Goal: Complete application form

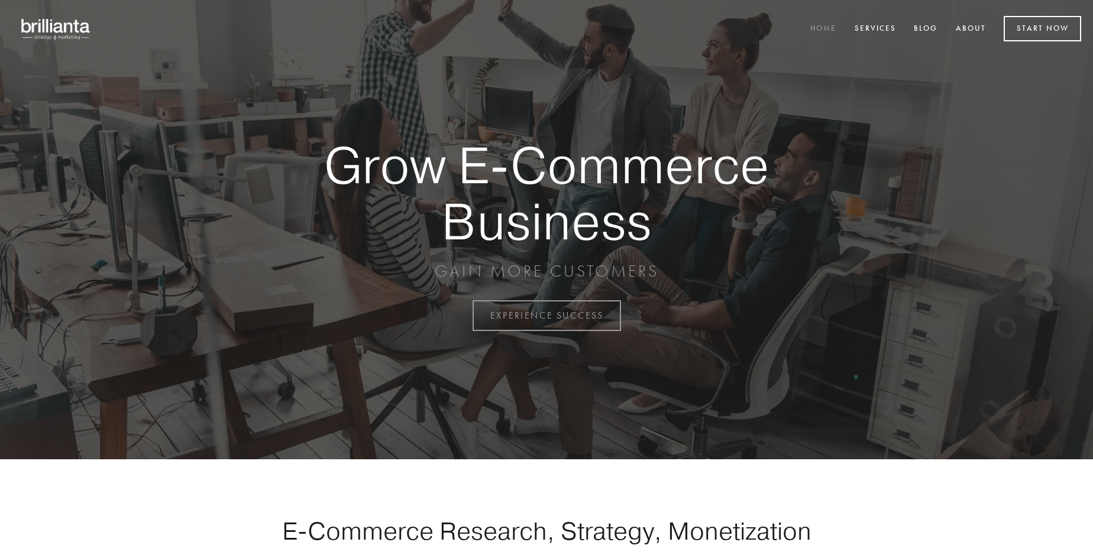
scroll to position [3101, 0]
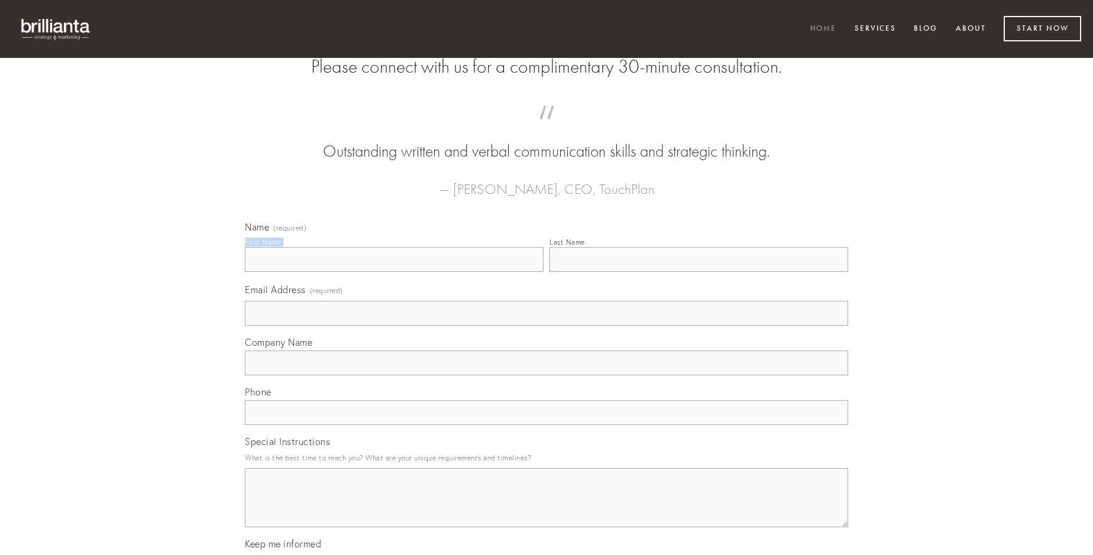
type input "[PERSON_NAME]"
click at [699, 272] on input "Last Name" at bounding box center [699, 259] width 299 height 25
type input "[PERSON_NAME]"
click at [547, 326] on input "Email Address (required)" at bounding box center [546, 313] width 603 height 25
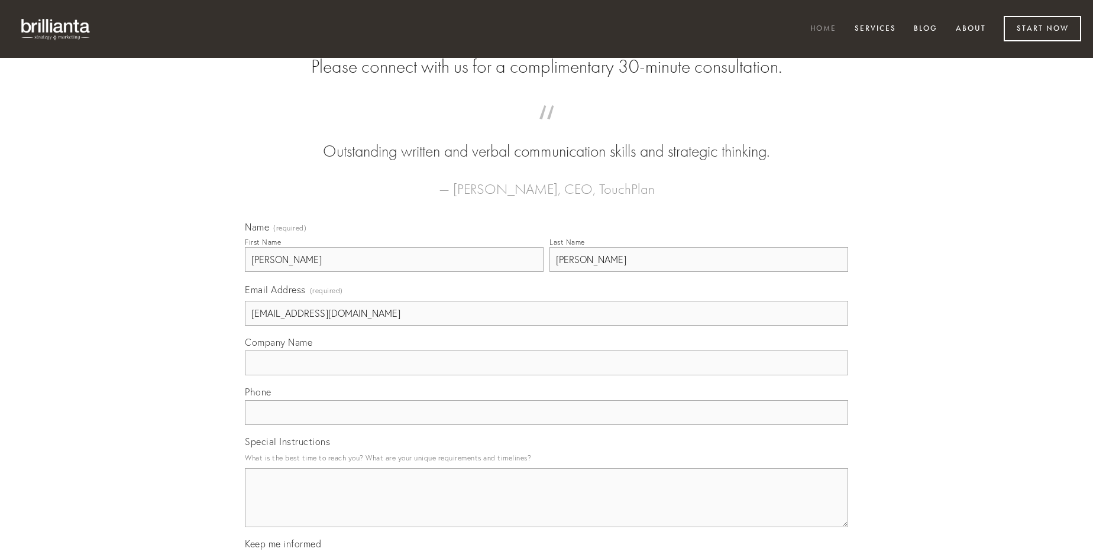
type input "[EMAIL_ADDRESS][DOMAIN_NAME]"
click at [547, 376] on input "Company Name" at bounding box center [546, 363] width 603 height 25
type input "soleo"
click at [547, 425] on input "text" at bounding box center [546, 412] width 603 height 25
click at [547, 509] on textarea "Special Instructions" at bounding box center [546, 498] width 603 height 59
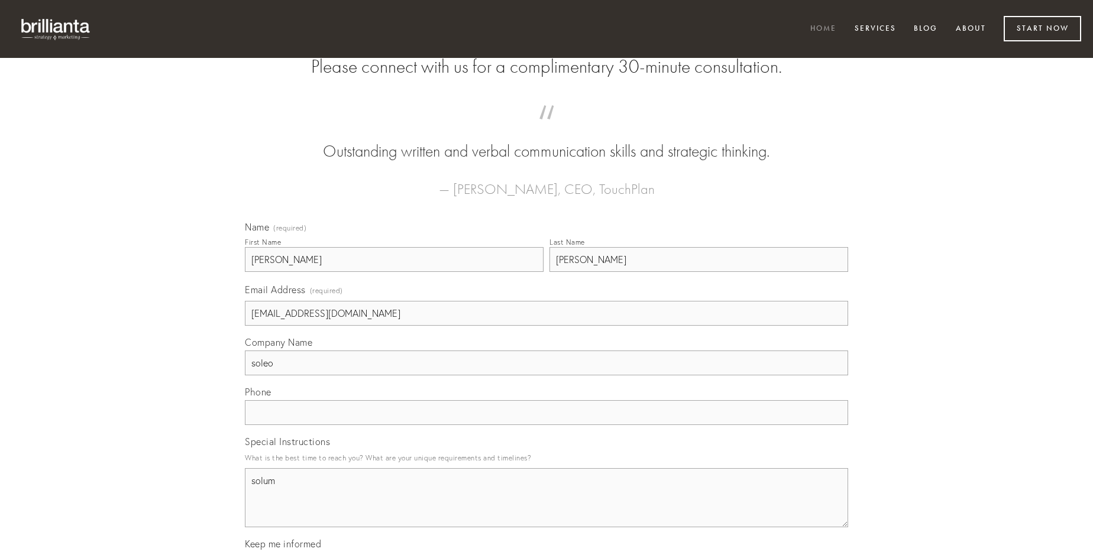
type textarea "solum"
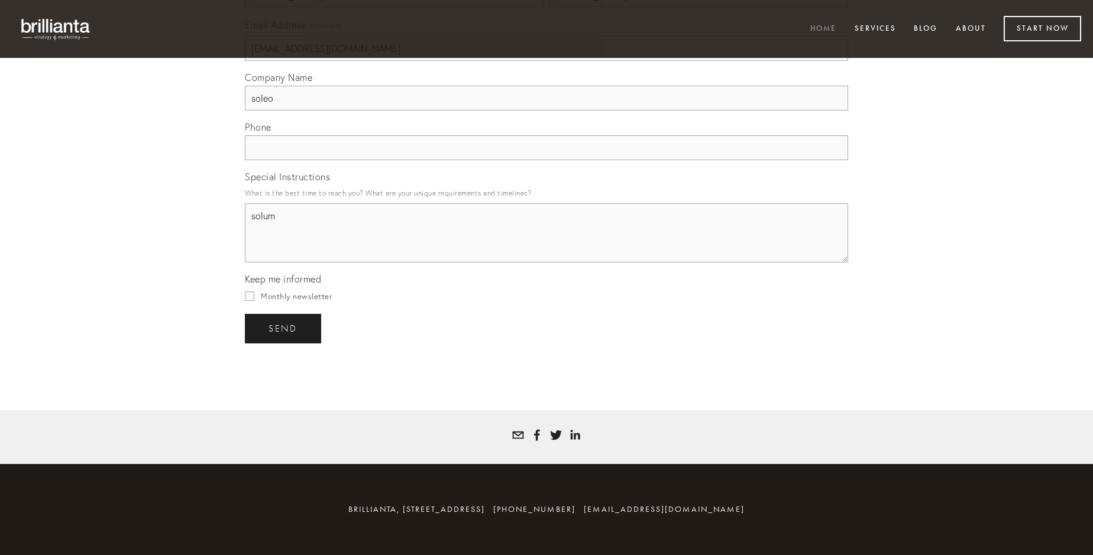
click at [284, 328] on span "send" at bounding box center [283, 329] width 29 height 11
